Goal: Transaction & Acquisition: Purchase product/service

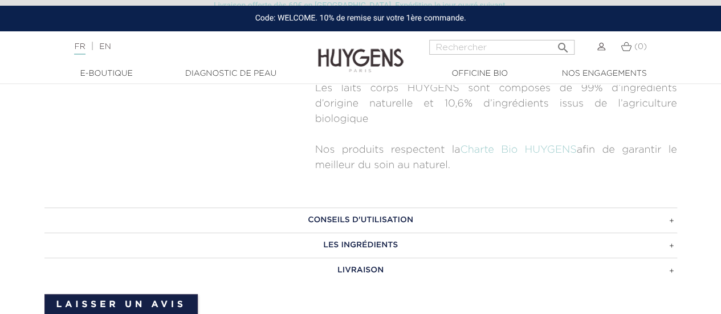
scroll to position [553, 0]
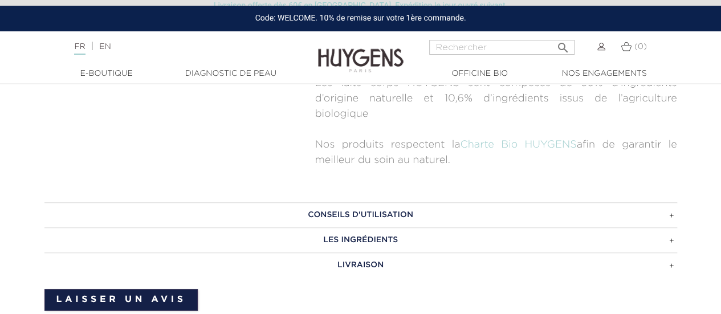
click at [388, 240] on h3 "LES INGRÉDIENTS" at bounding box center [360, 239] width 633 height 25
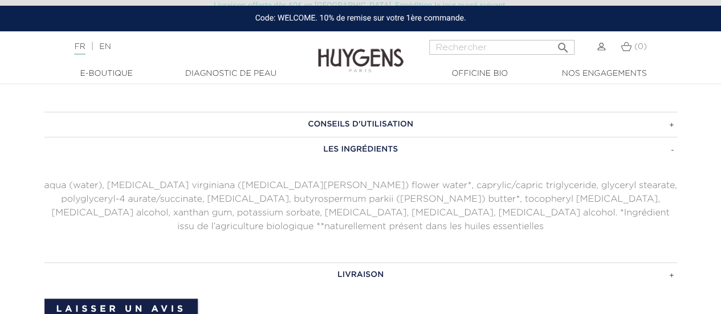
scroll to position [644, 0]
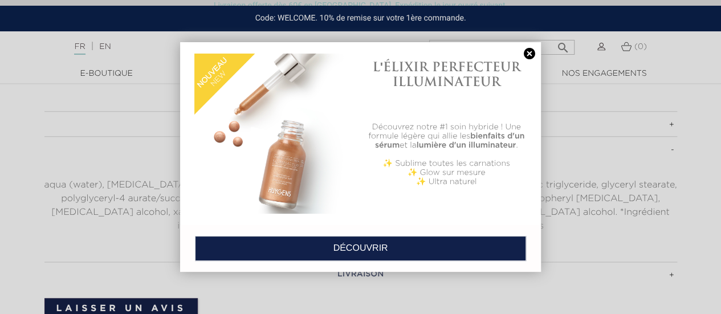
click at [531, 58] on link at bounding box center [529, 54] width 16 height 12
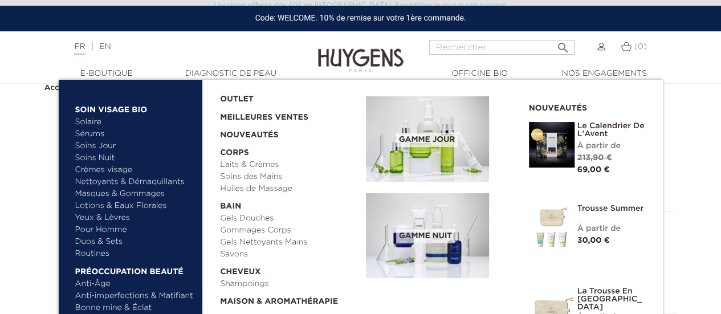
scroll to position [65, 0]
click at [268, 187] on link "Huiles de Massage" at bounding box center [289, 189] width 138 height 12
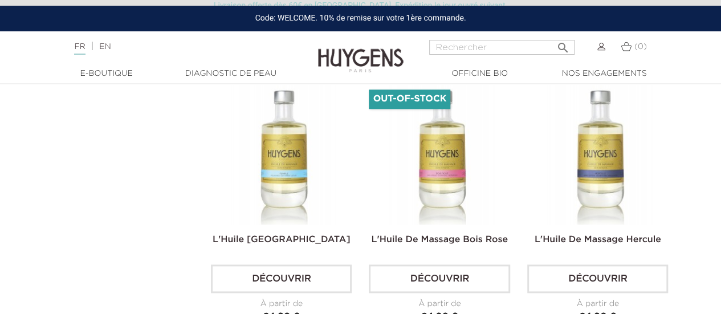
scroll to position [606, 0]
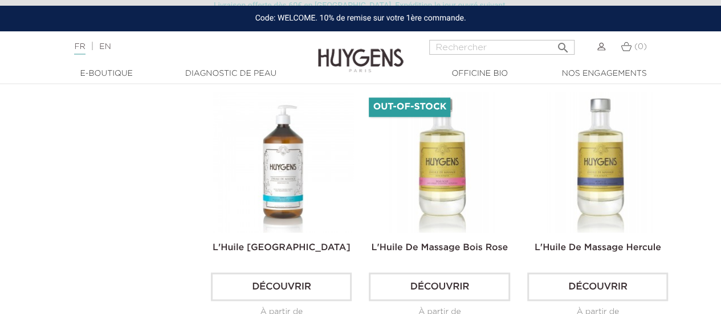
click at [249, 189] on img at bounding box center [283, 162] width 141 height 141
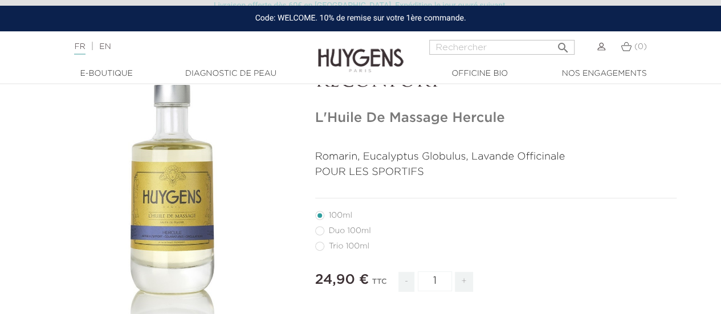
scroll to position [84, 0]
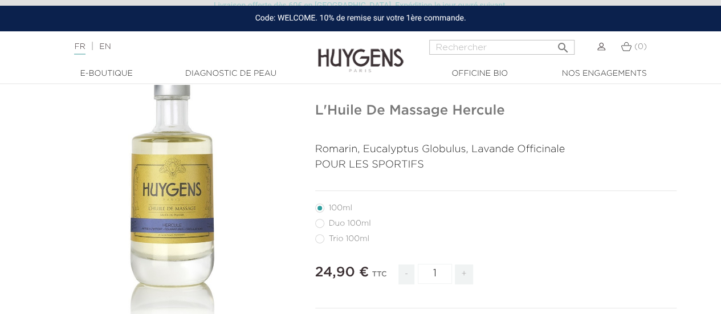
click at [323, 238] on label55"] "Trio 100ml" at bounding box center [349, 238] width 68 height 9
radio input "true"
click at [319, 213] on label6"] "100ml" at bounding box center [340, 207] width 51 height 9
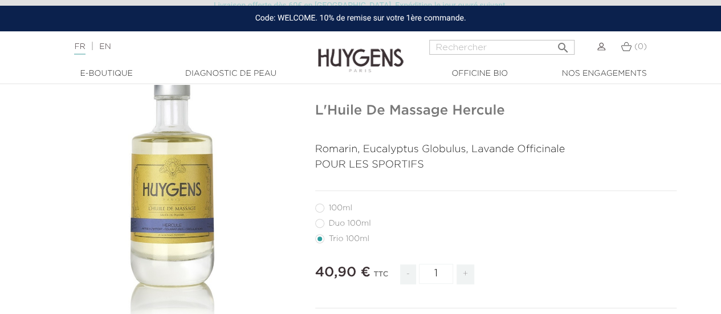
radio input "true"
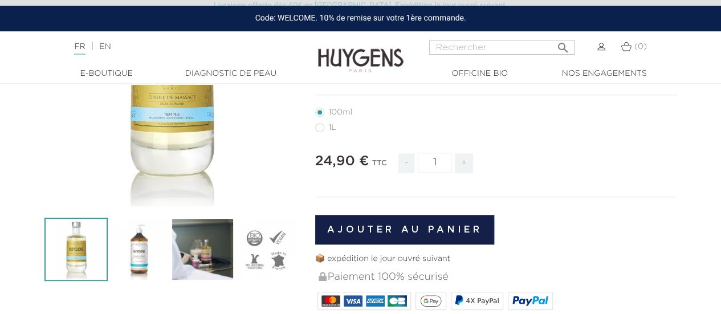
scroll to position [194, 0]
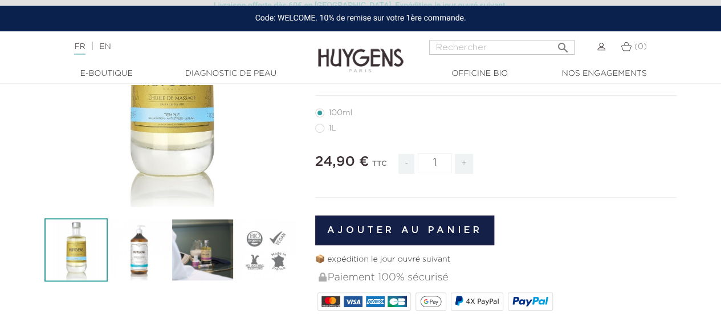
click at [320, 124] on label28"] "1L" at bounding box center [332, 128] width 35 height 9
radio input "true"
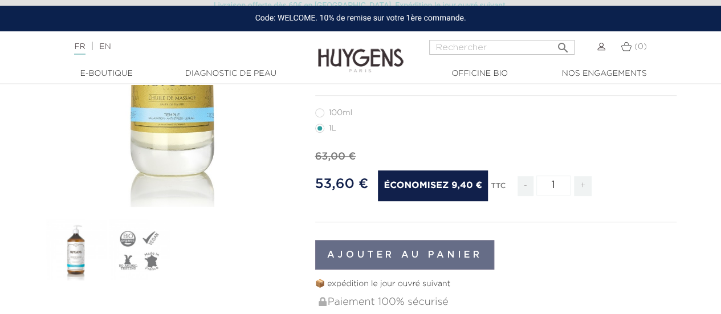
click at [322, 108] on label6"] "100ml" at bounding box center [340, 112] width 51 height 9
radio input "true"
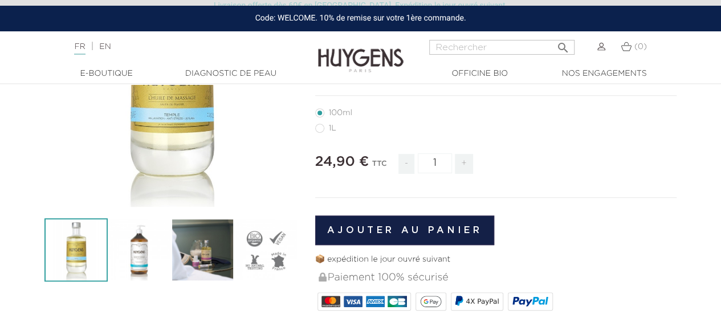
radio input "true"
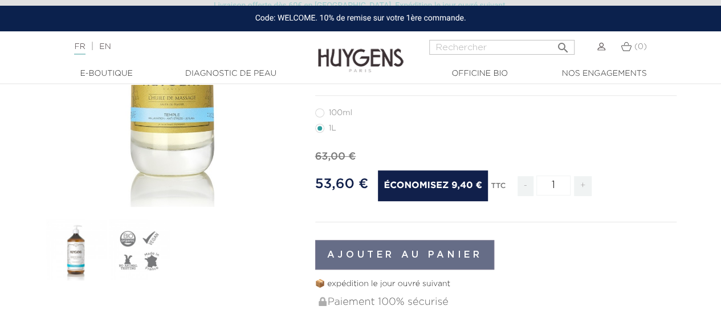
radio input "true"
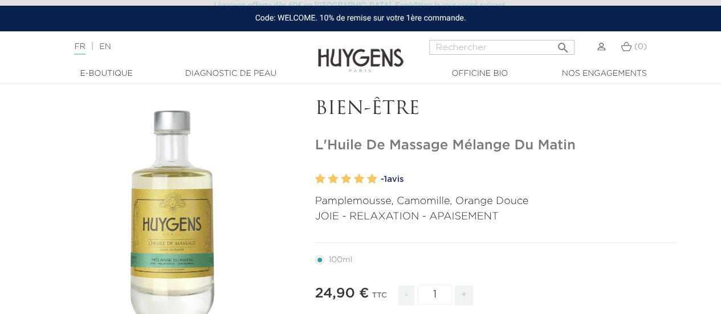
scroll to position [50, 0]
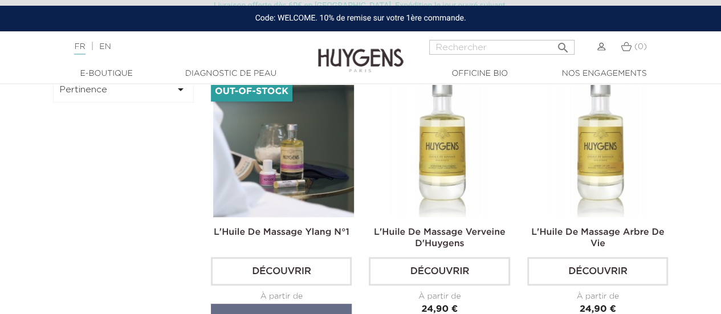
scroll to position [312, 0]
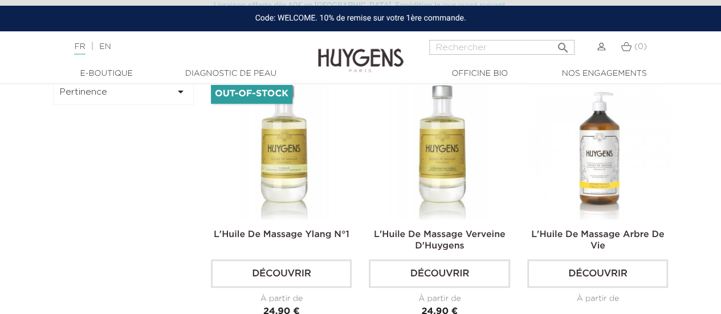
click at [586, 179] on img at bounding box center [599, 149] width 141 height 141
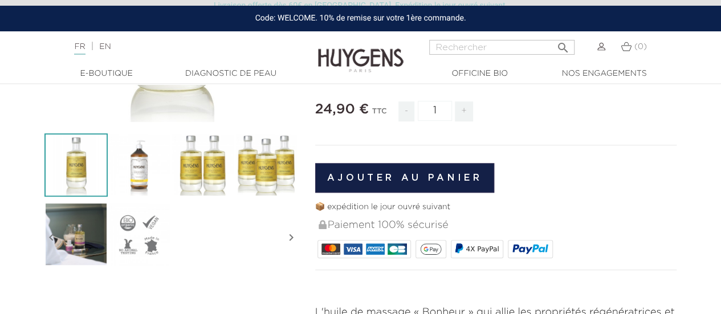
scroll to position [280, 0]
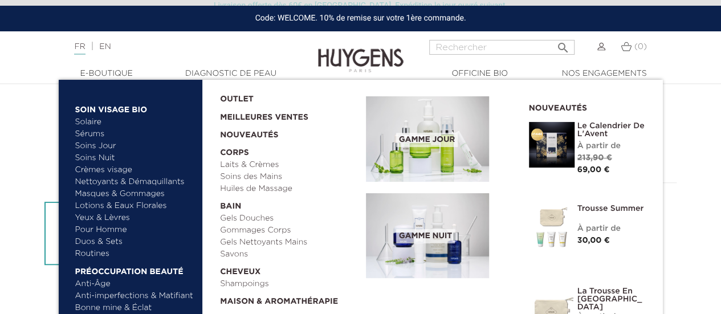
scroll to position [212, 0]
